Goal: Task Accomplishment & Management: Manage account settings

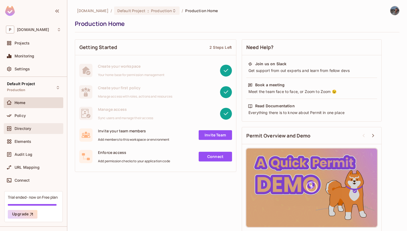
click at [27, 126] on span "Directory" at bounding box center [23, 128] width 17 height 4
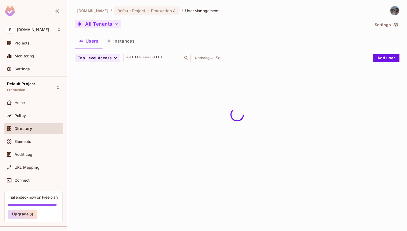
click at [106, 22] on button "All Tenants" at bounding box center [98, 24] width 46 height 9
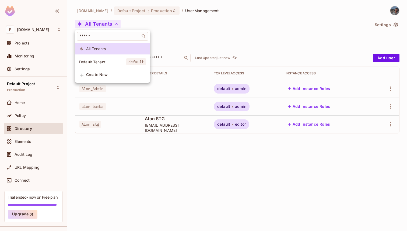
click at [109, 71] on li "Create New" at bounding box center [112, 75] width 75 height 12
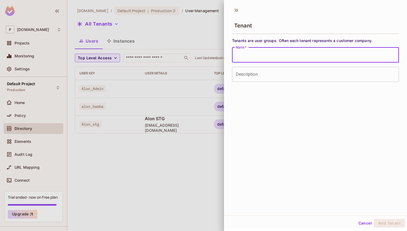
click at [250, 48] on input "Name   *" at bounding box center [315, 54] width 167 height 15
type input "*"
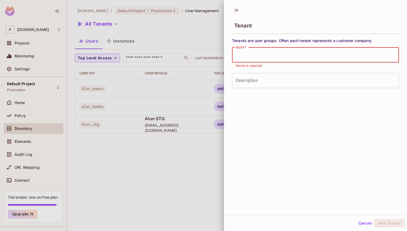
type input "*"
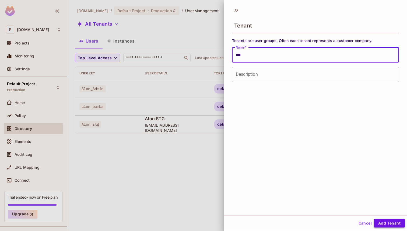
type input "***"
click at [384, 220] on button "Add Tenant" at bounding box center [389, 223] width 31 height 9
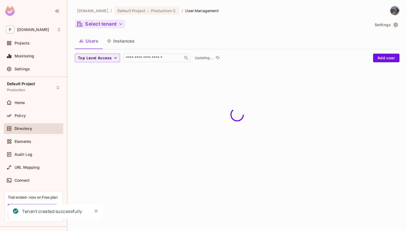
click at [104, 24] on div "Select tenant" at bounding box center [222, 25] width 295 height 10
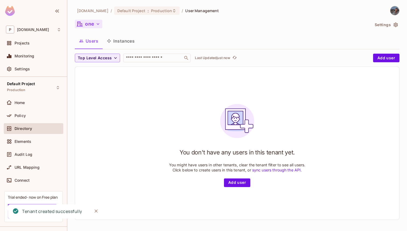
click at [89, 28] on button "one" at bounding box center [88, 24] width 27 height 9
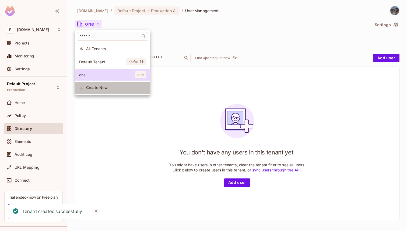
click at [100, 88] on span "Create New" at bounding box center [116, 87] width 60 height 4
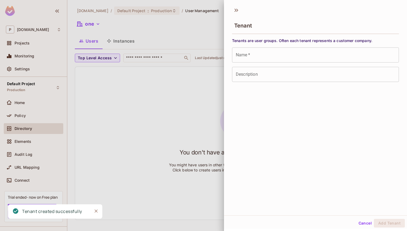
click at [255, 66] on div "Tenants are user groups. Often each tenant represents a customer company. Name …" at bounding box center [315, 60] width 167 height 44
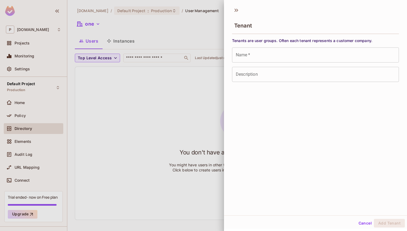
click at [255, 62] on div "Tenants are user groups. Often each tenant represents a customer company. Name …" at bounding box center [315, 60] width 167 height 44
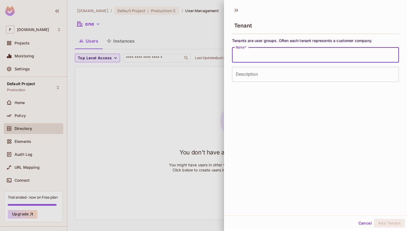
click at [255, 55] on input "Name   *" at bounding box center [315, 54] width 167 height 15
type input "***"
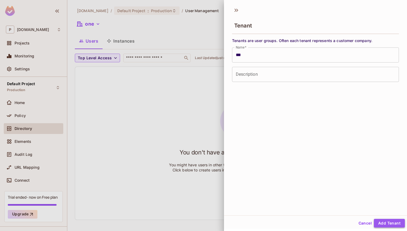
click at [386, 220] on button "Add Tenant" at bounding box center [389, 223] width 31 height 9
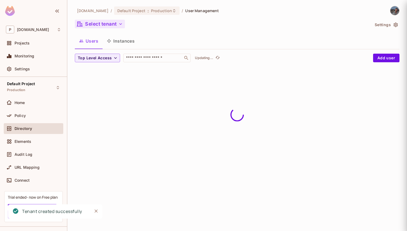
click at [87, 26] on button "Select tenant" at bounding box center [100, 24] width 50 height 9
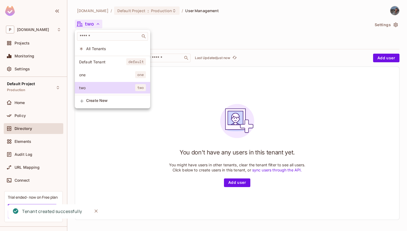
click at [107, 99] on span "Create New" at bounding box center [116, 100] width 60 height 4
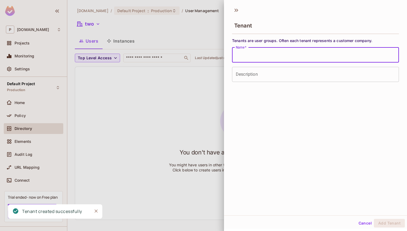
click at [257, 60] on input "Name   *" at bounding box center [315, 54] width 167 height 15
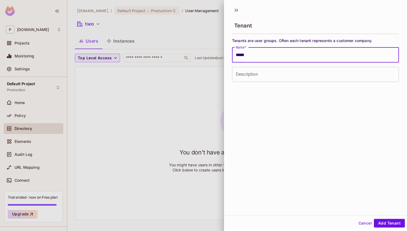
type input "*****"
click at [374, 219] on button "Add Tenant" at bounding box center [389, 223] width 31 height 9
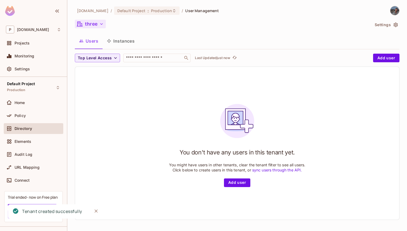
click at [99, 26] on button "three" at bounding box center [90, 24] width 31 height 9
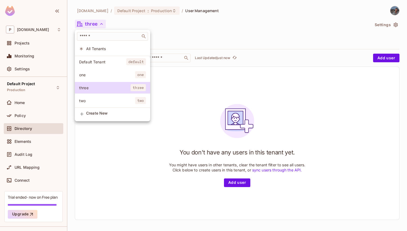
click at [114, 100] on span "two" at bounding box center [107, 100] width 56 height 5
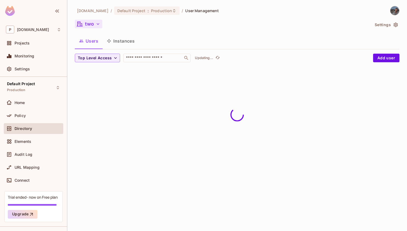
click at [91, 26] on button "two" at bounding box center [88, 24] width 27 height 9
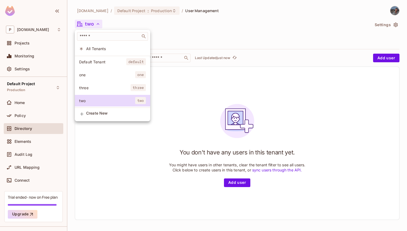
click at [101, 92] on li "three three" at bounding box center [112, 88] width 75 height 12
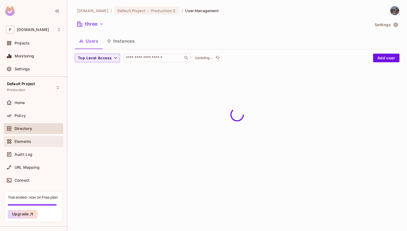
click at [26, 145] on div "Elements" at bounding box center [34, 141] width 60 height 11
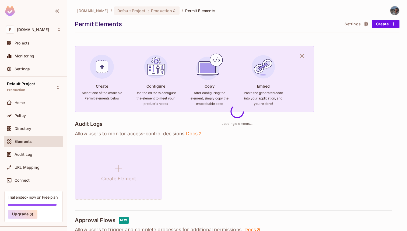
click at [114, 172] on icon at bounding box center [118, 168] width 13 height 13
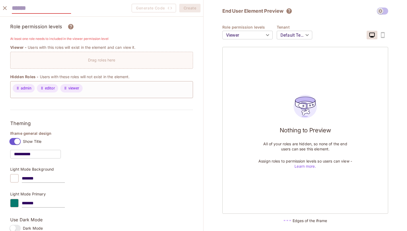
click at [9, 8] on button "close" at bounding box center [4, 8] width 11 height 11
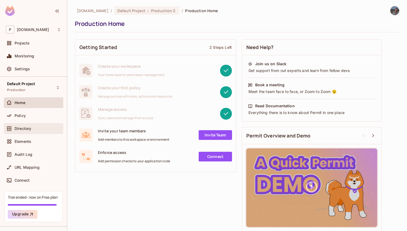
click at [23, 132] on div "Directory" at bounding box center [34, 128] width 60 height 11
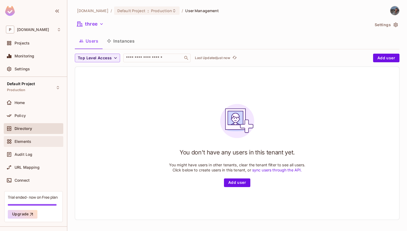
click at [25, 137] on div "Elements" at bounding box center [34, 141] width 60 height 11
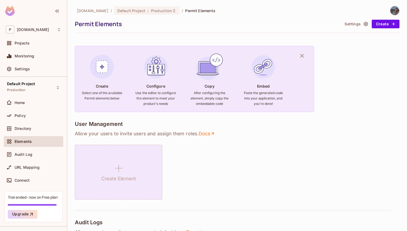
click at [117, 164] on icon at bounding box center [118, 168] width 13 height 13
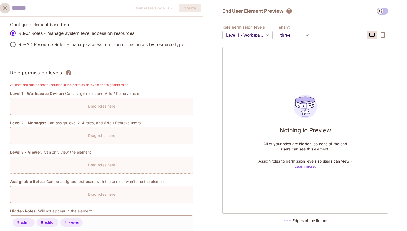
click at [4, 12] on button "close" at bounding box center [4, 8] width 11 height 11
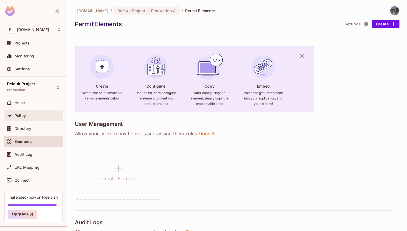
click at [20, 120] on div "Policy" at bounding box center [34, 115] width 60 height 11
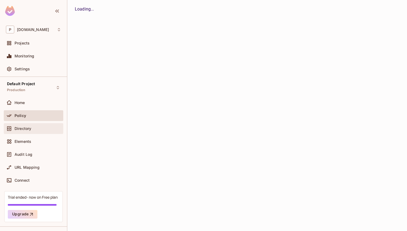
click at [20, 124] on div "Directory" at bounding box center [34, 128] width 60 height 11
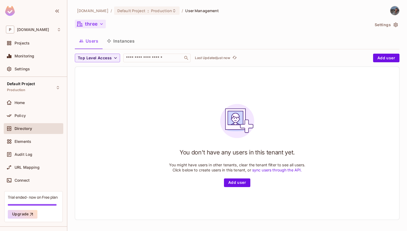
click at [93, 25] on button "three" at bounding box center [90, 24] width 31 height 9
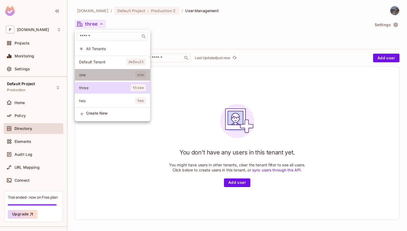
click at [97, 70] on li "one one" at bounding box center [112, 75] width 75 height 12
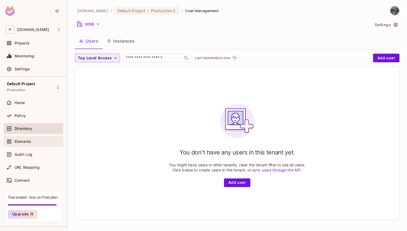
click at [36, 140] on div "Elements" at bounding box center [38, 141] width 47 height 4
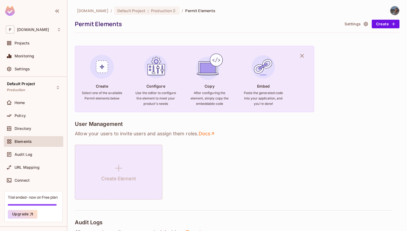
click at [131, 157] on div "Create Element" at bounding box center [119, 172] width 88 height 55
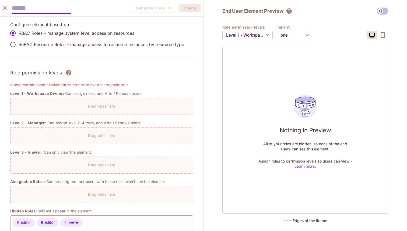
click at [5, 6] on icon "close" at bounding box center [5, 8] width 6 height 6
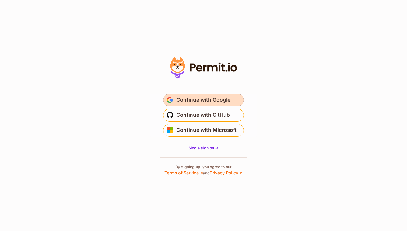
click at [179, 95] on button "Continue with Google" at bounding box center [203, 99] width 81 height 13
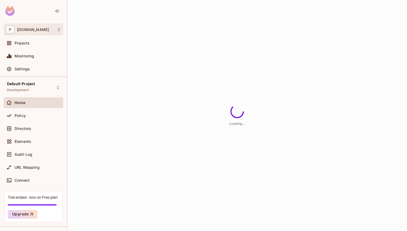
click at [50, 29] on div "P [DOMAIN_NAME]" at bounding box center [33, 30] width 55 height 8
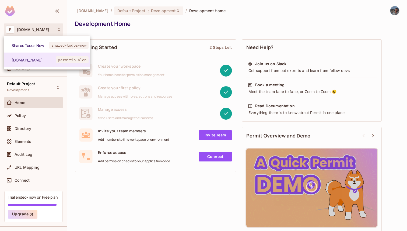
click at [100, 186] on div at bounding box center [203, 115] width 407 height 231
